Goal: Task Accomplishment & Management: Use online tool/utility

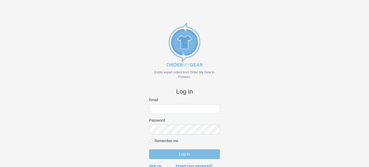
type input "[EMAIL_ADDRESS][DOMAIN_NAME]"
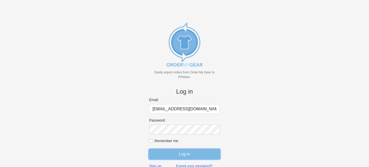
click at [175, 151] on input "Log in" at bounding box center [184, 154] width 71 height 10
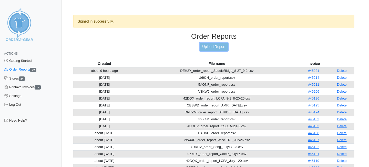
click at [212, 47] on link "Upload Report" at bounding box center [214, 47] width 28 height 8
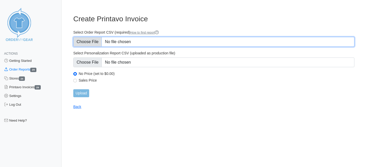
click at [95, 42] on input "Select Order Report CSV (required) How to find report" at bounding box center [213, 42] width 281 height 10
type input "C:\fakepath\H6CHW_order_report.csv"
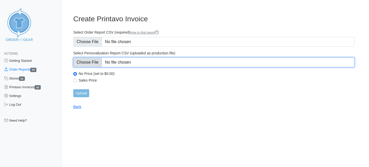
click at [91, 64] on input "Select Personalization Report CSV (uploaded as production file)" at bounding box center [213, 62] width 281 height 10
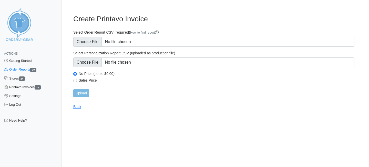
click at [92, 80] on label "Sales Price" at bounding box center [217, 80] width 276 height 5
click at [77, 80] on input "Sales Price" at bounding box center [75, 81] width 4 height 4
radio input "true"
click at [82, 93] on input "Upload" at bounding box center [81, 93] width 16 height 8
